Goal: Information Seeking & Learning: Compare options

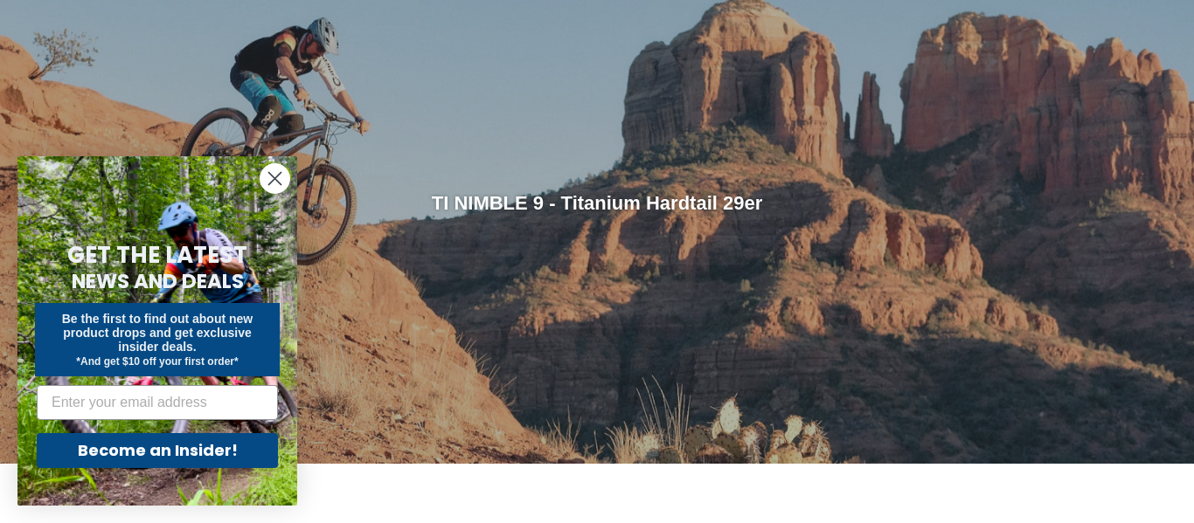
scroll to position [181, 0]
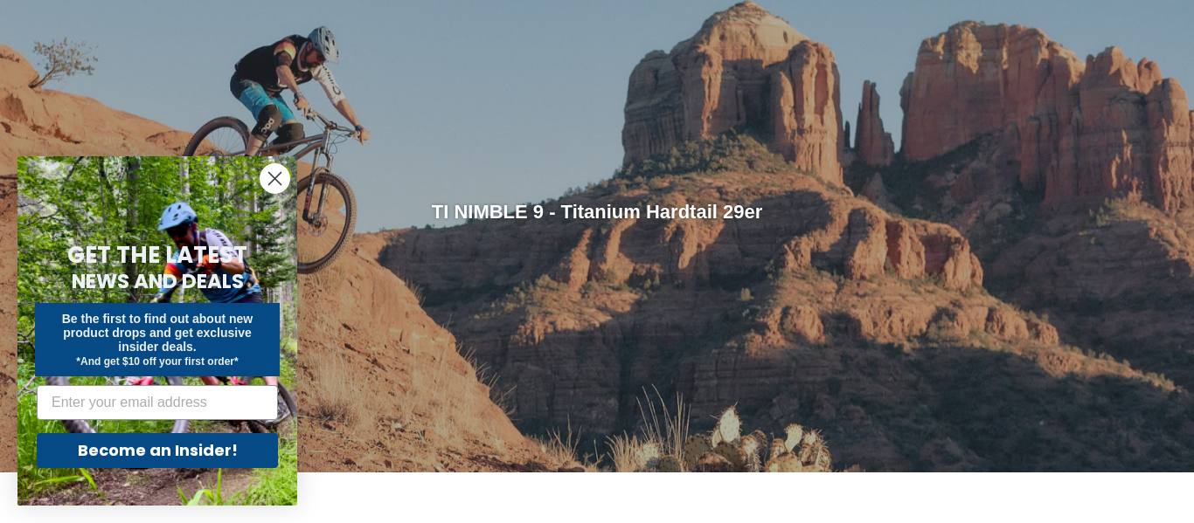
click at [274, 177] on circle "Close dialog" at bounding box center [274, 178] width 29 height 29
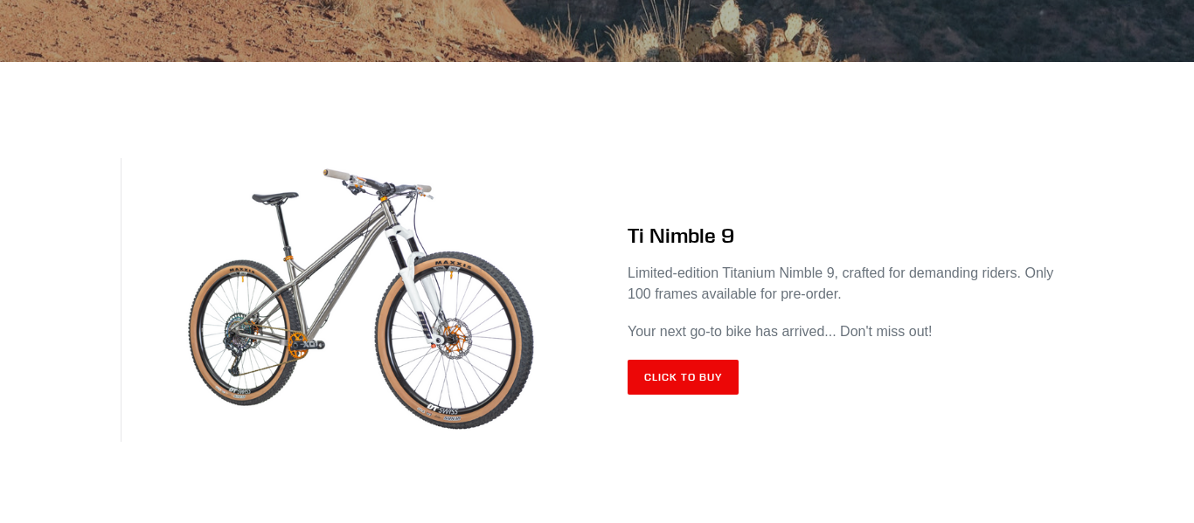
scroll to position [593, 0]
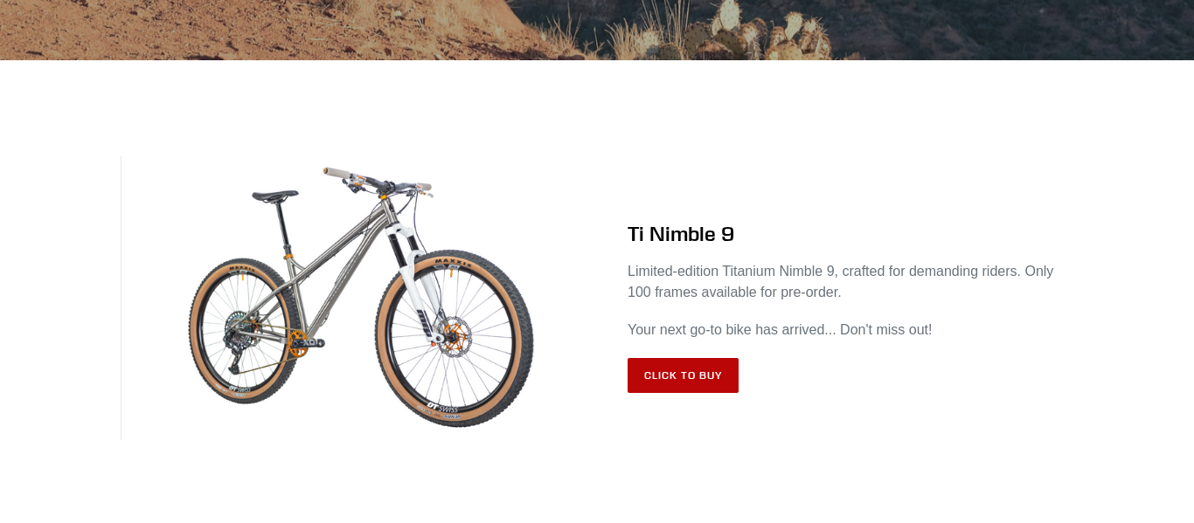
click at [713, 379] on link "Click to Buy" at bounding box center [682, 375] width 111 height 35
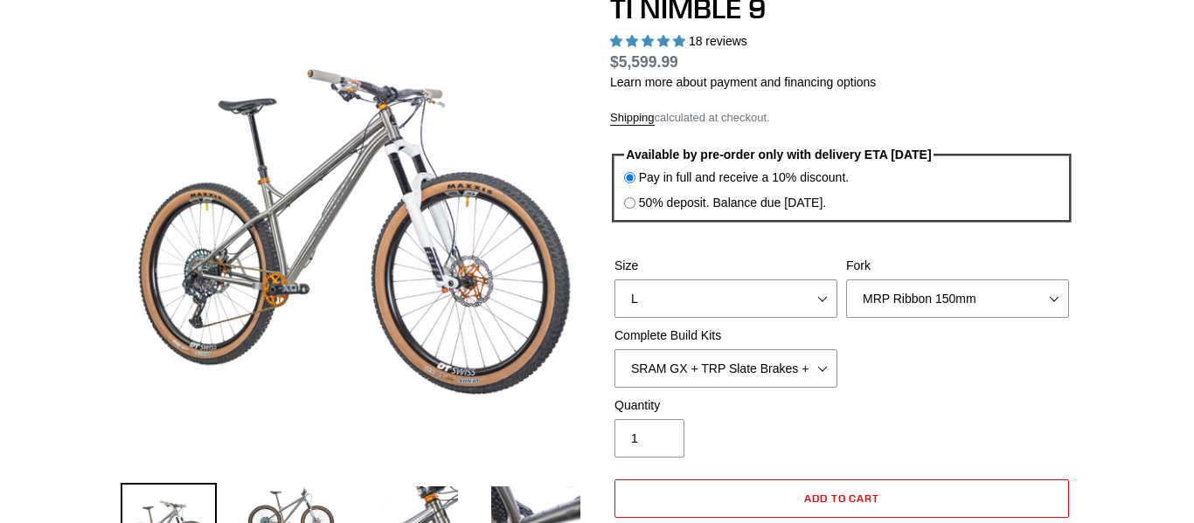
select select "highest-rating"
select select "Complete Build Kit - None (Contact us for Custom Builds)"
click at [614, 350] on select "SRAM GX + TRP Slate Brakes + Rotors + e13 LG-1 Wheels SHIMANO XT + SHIMANO brak…" at bounding box center [725, 369] width 223 height 38
click at [898, 302] on select "MRP Ribbon 150mm RockShox Lyrik 150mm Fox Factory 36 150mm Cane Creek Helm 150m…" at bounding box center [957, 299] width 223 height 38
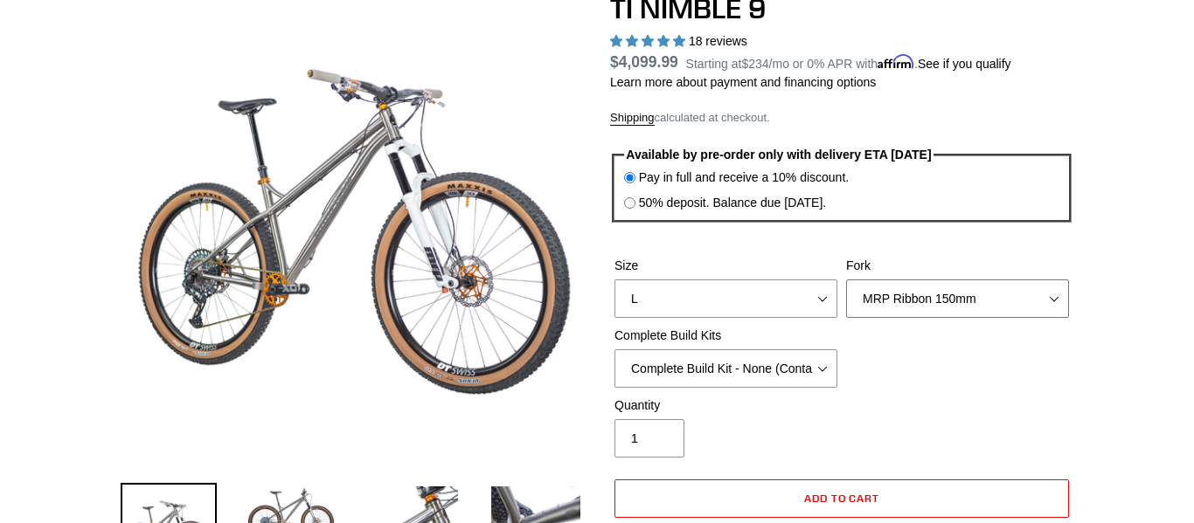
click at [918, 297] on select "MRP Ribbon 150mm RockShox Lyrik 150mm Fox Factory 36 150mm Cane Creek Helm 150m…" at bounding box center [957, 299] width 223 height 38
select select "Fork - None"
click at [846, 280] on select "MRP Ribbon 150mm RockShox Lyrik 150mm Fox Factory 36 150mm Cane Creek Helm 150m…" at bounding box center [957, 299] width 223 height 38
click at [901, 407] on div "Quantity 1" at bounding box center [841, 432] width 463 height 70
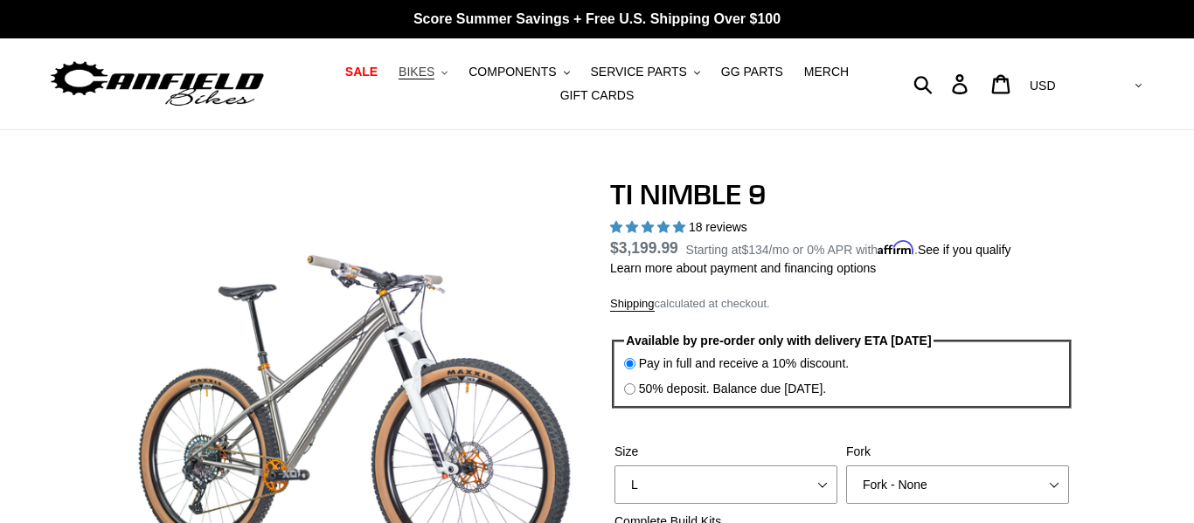
click at [437, 82] on button "BIKES .cls-1{fill:#231f20}" at bounding box center [423, 72] width 66 height 24
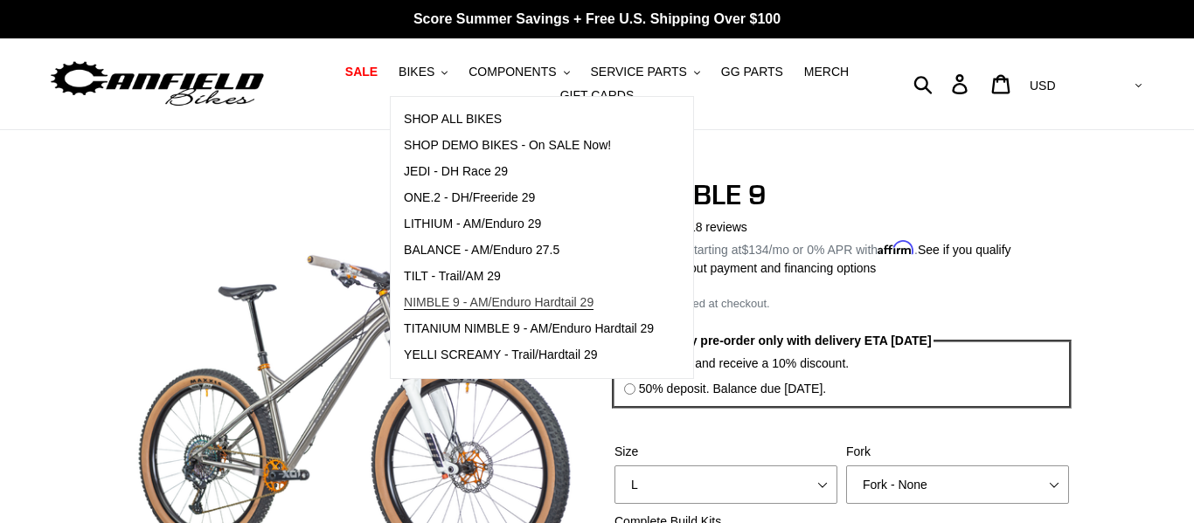
click at [468, 303] on span "NIMBLE 9 - AM/Enduro Hardtail 29" at bounding box center [499, 302] width 190 height 15
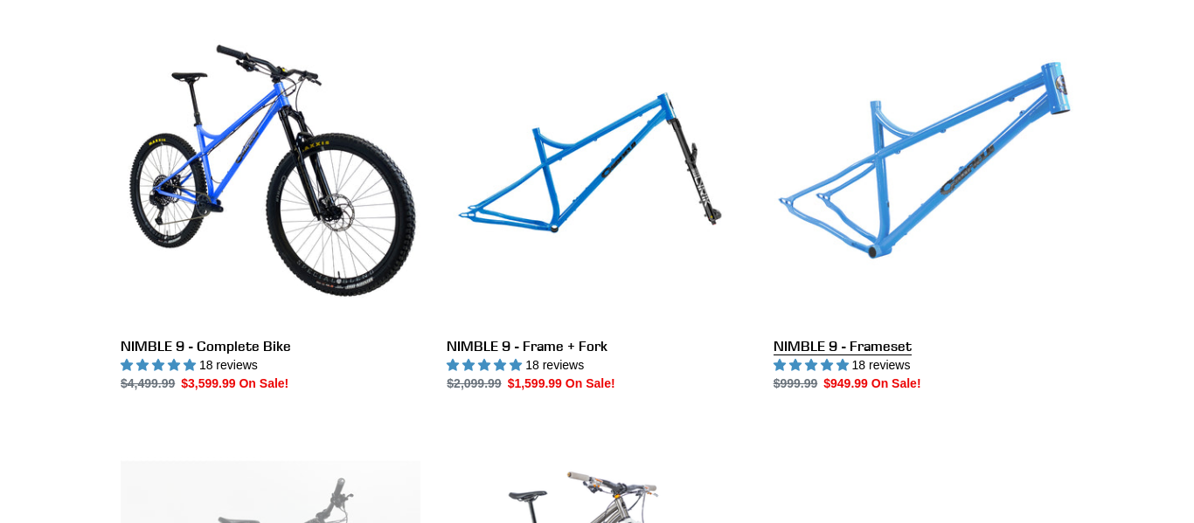
click at [905, 185] on link "NIMBLE 9 - Frameset" at bounding box center [923, 209] width 300 height 368
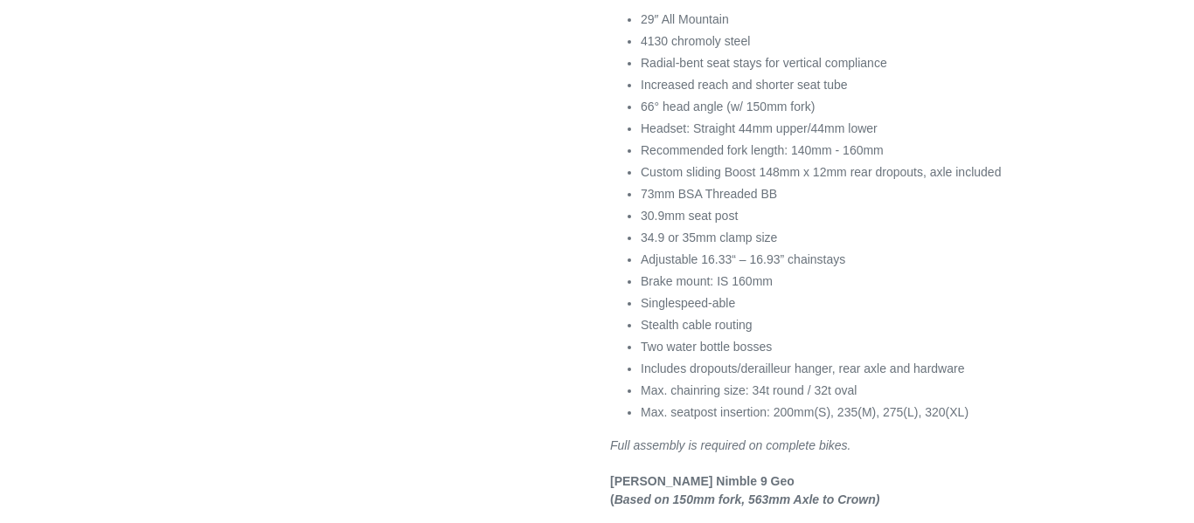
select select "highest-rating"
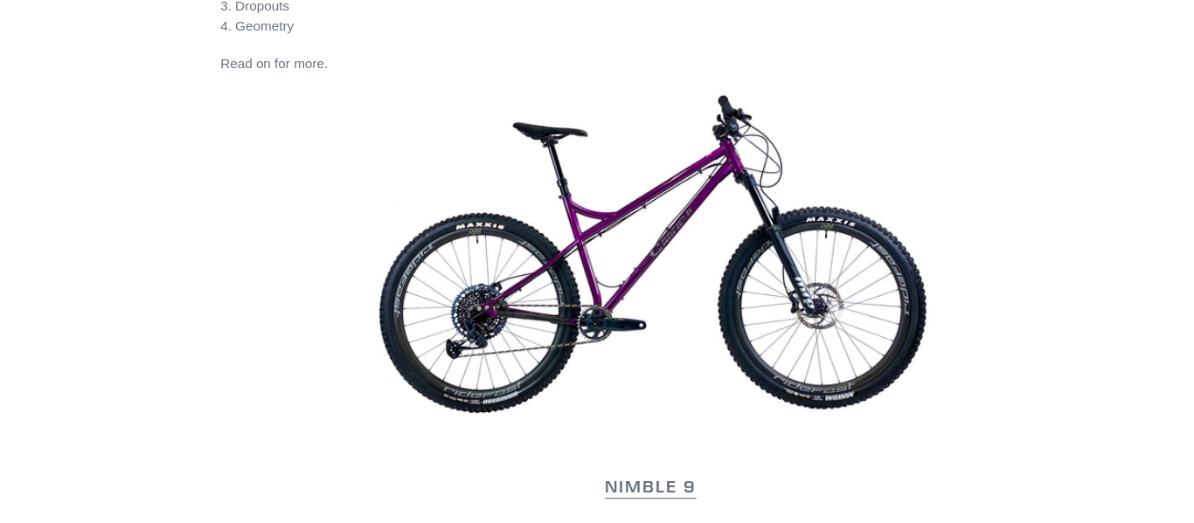
scroll to position [998, 0]
